Goal: Task Accomplishment & Management: Manage account settings

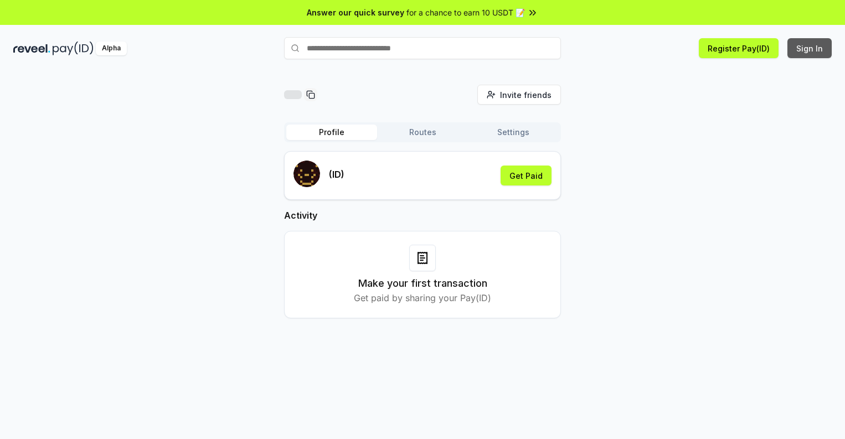
click at [810, 48] on button "Sign In" at bounding box center [810, 48] width 44 height 20
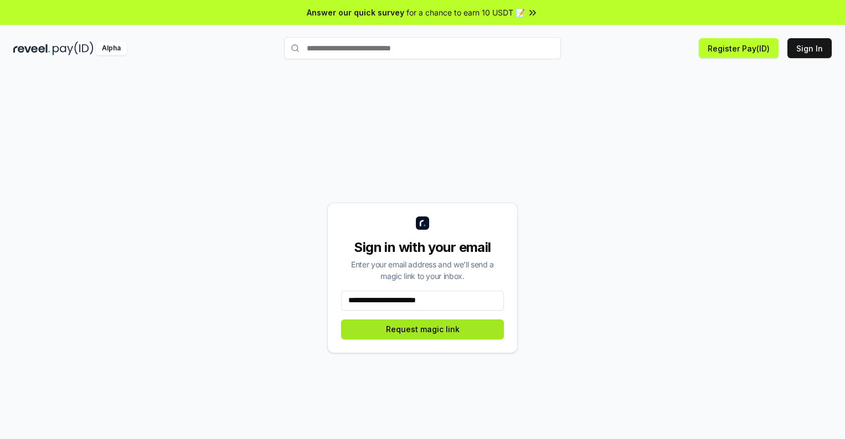
type input "**********"
click at [423, 329] on button "Request magic link" at bounding box center [422, 330] width 163 height 20
